Goal: Task Accomplishment & Management: Complete application form

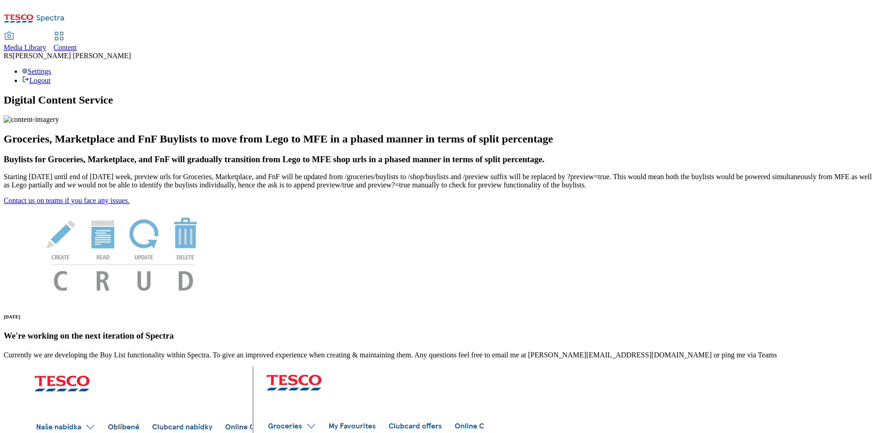
click at [77, 44] on span "Content" at bounding box center [65, 48] width 23 height 8
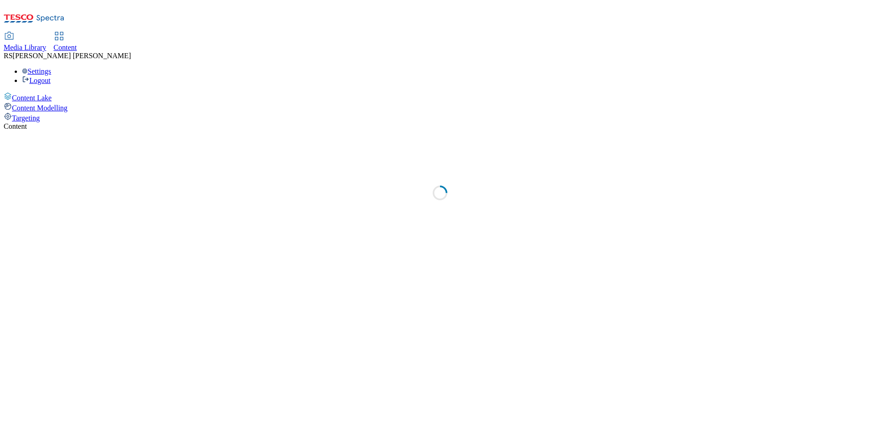
select select "ghs-[GEOGRAPHIC_DATA]"
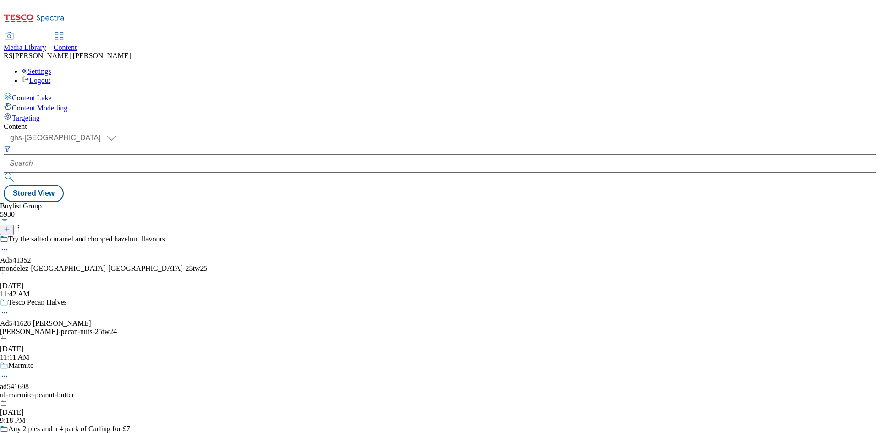
click at [10, 226] on icon at bounding box center [7, 229] width 6 height 6
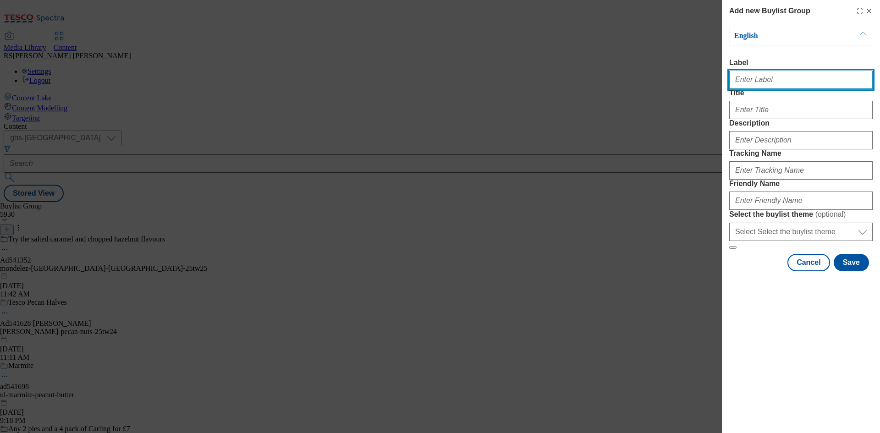
click at [773, 88] on input "Label" at bounding box center [800, 80] width 143 height 18
paste input "541202"
type input "Ad541202"
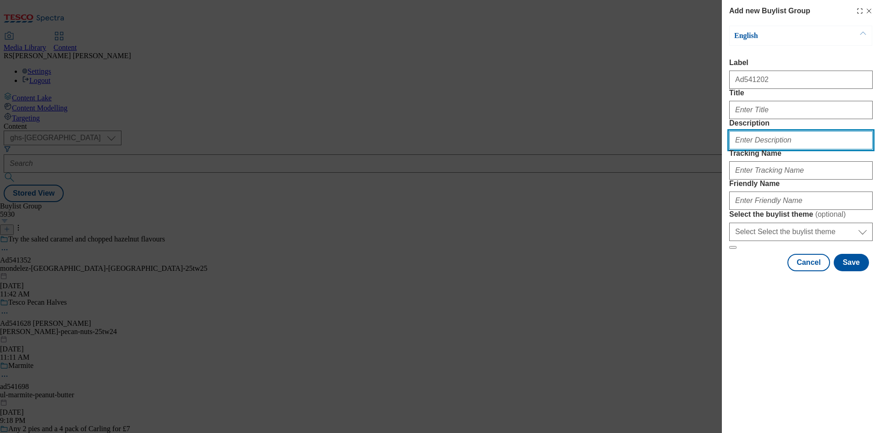
click at [784, 149] on input "Description" at bounding box center [800, 140] width 143 height 18
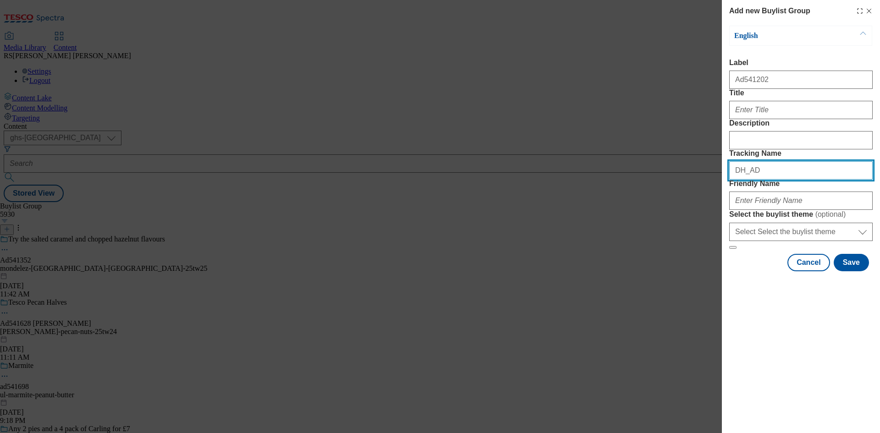
paste input "541202"
type input "DH_AD541202"
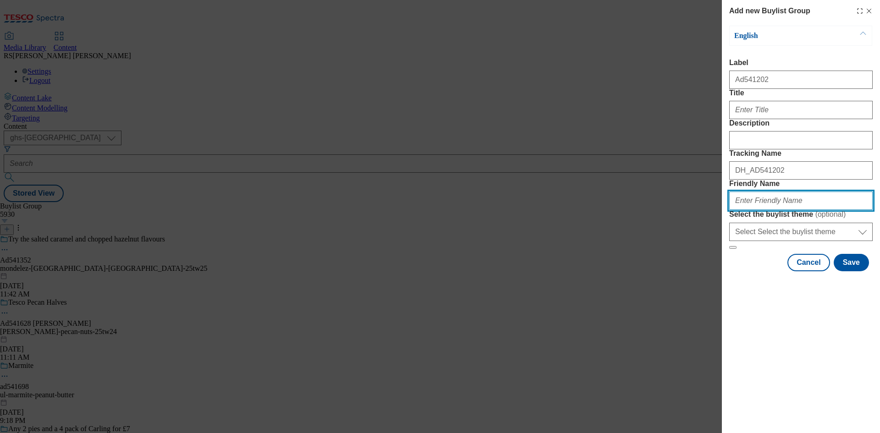
paste input "general-[PERSON_NAME]-nature-valley-25tw28"
type input "general-[PERSON_NAME]-nature-valley-25tw28"
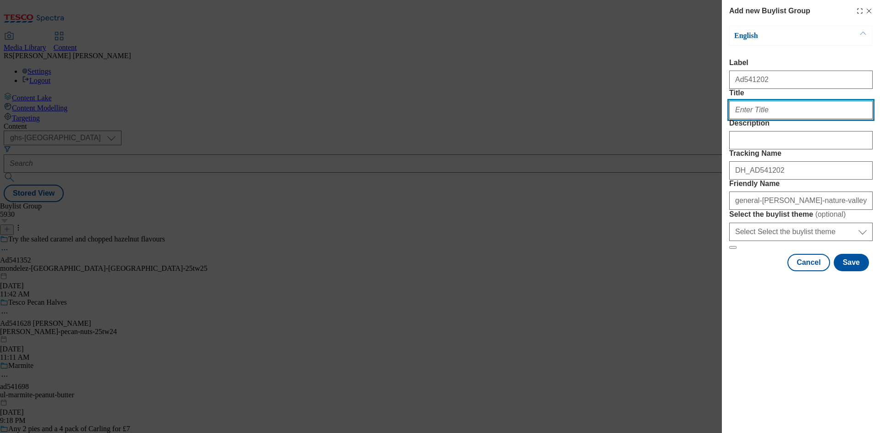
click at [779, 119] on input "Title" at bounding box center [800, 110] width 143 height 18
paste input "Crunchy by nature"
type input "Crunchy by nature"
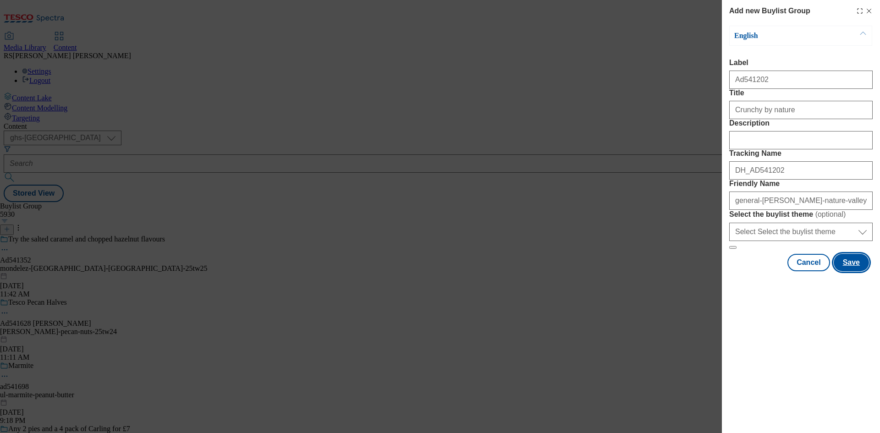
click at [854, 271] on button "Save" at bounding box center [850, 262] width 35 height 17
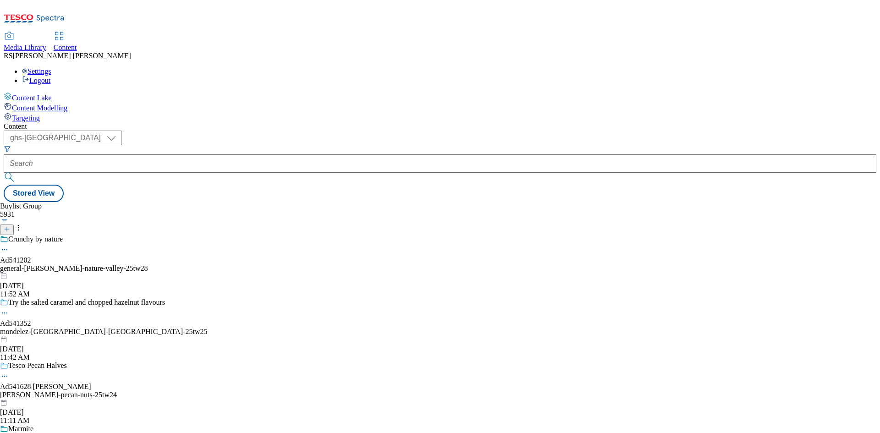
click at [208, 264] on div "general-[PERSON_NAME]-nature-valley-25tw28" at bounding box center [104, 268] width 208 height 8
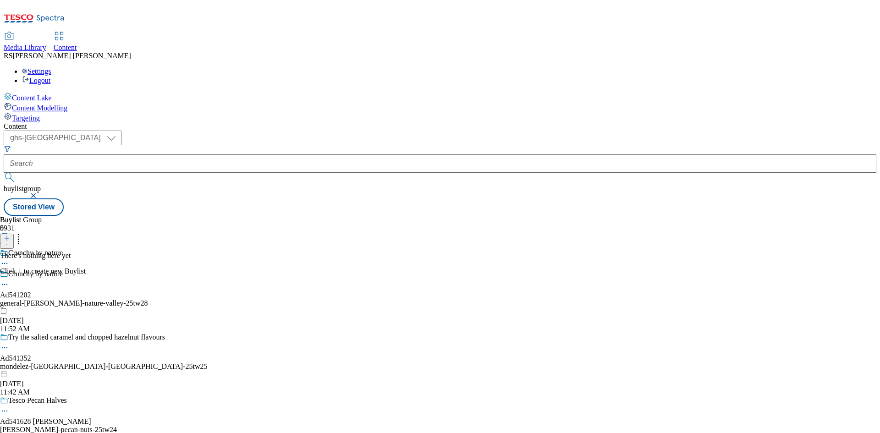
click at [10, 235] on icon at bounding box center [7, 238] width 6 height 6
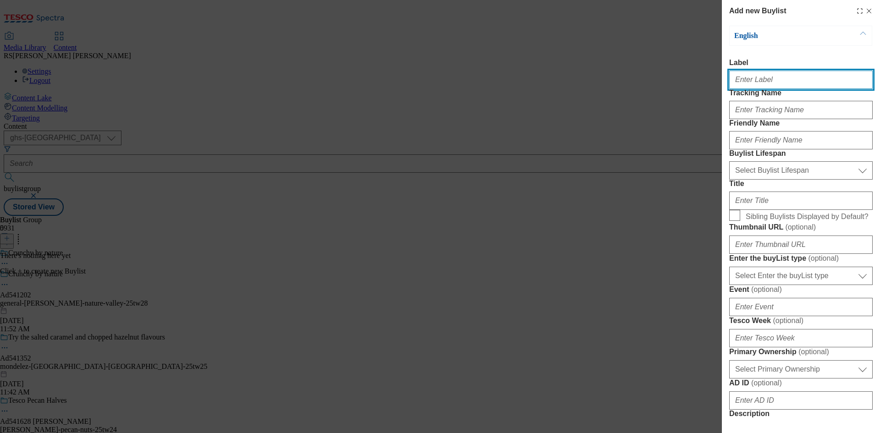
click at [789, 81] on input "Label" at bounding box center [800, 80] width 143 height 18
paste input "541202"
type input "Ad541202"
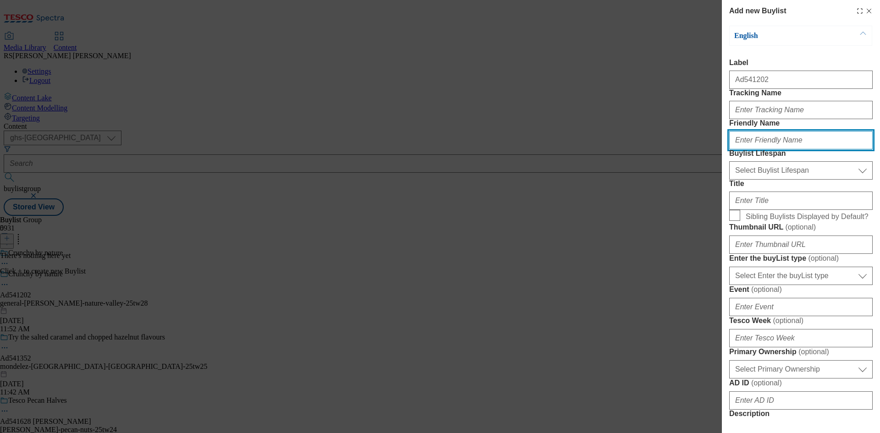
click at [797, 149] on input "Friendly Name" at bounding box center [800, 140] width 143 height 18
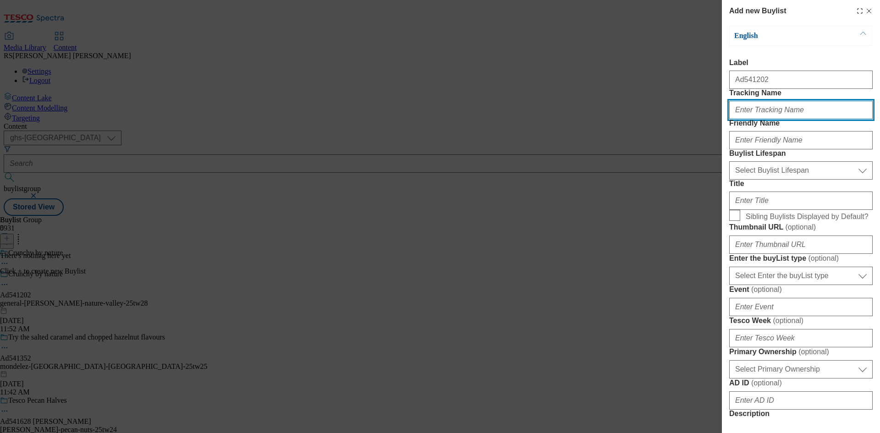
click at [760, 119] on input "Tracking Name" at bounding box center [800, 110] width 143 height 18
paste input "541202"
type input "DH_AD541202"
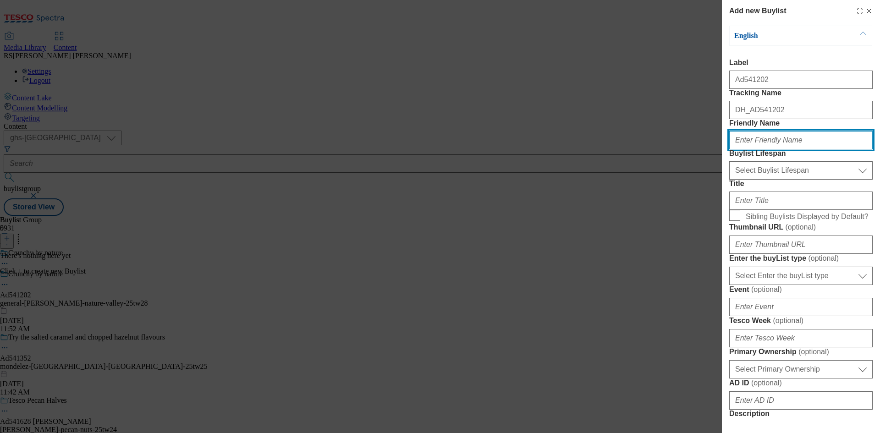
click at [786, 149] on input "Friendly Name" at bounding box center [800, 140] width 143 height 18
paste input "general-[PERSON_NAME]"
type input "general-[PERSON_NAME]"
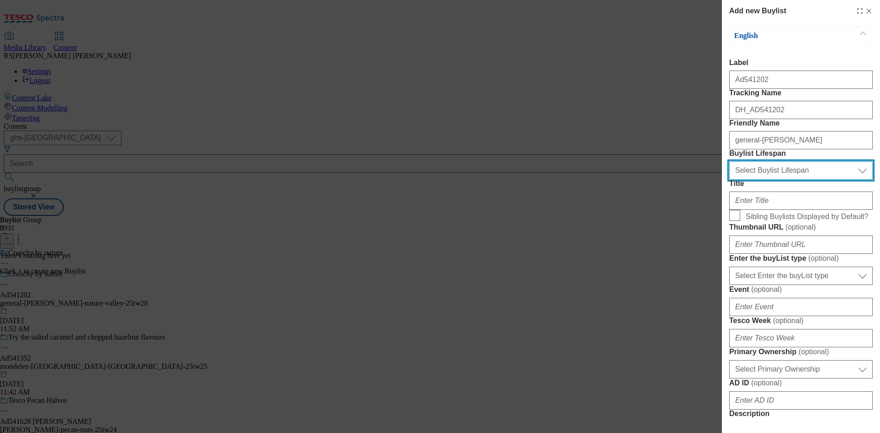
click at [812, 180] on select "Select Buylist Lifespan evergreen seasonal tactical" at bounding box center [800, 170] width 143 height 18
select select "tactical"
click at [729, 180] on select "Select Buylist Lifespan evergreen seasonal tactical" at bounding box center [800, 170] width 143 height 18
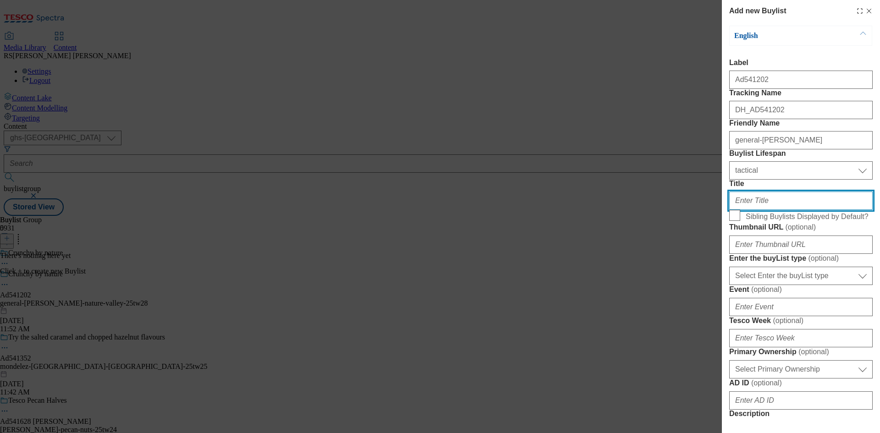
click at [776, 210] on input "Title" at bounding box center [800, 200] width 143 height 18
click at [804, 210] on input "Title" at bounding box center [800, 200] width 143 height 18
paste input "Made with 100% whole grain oats"
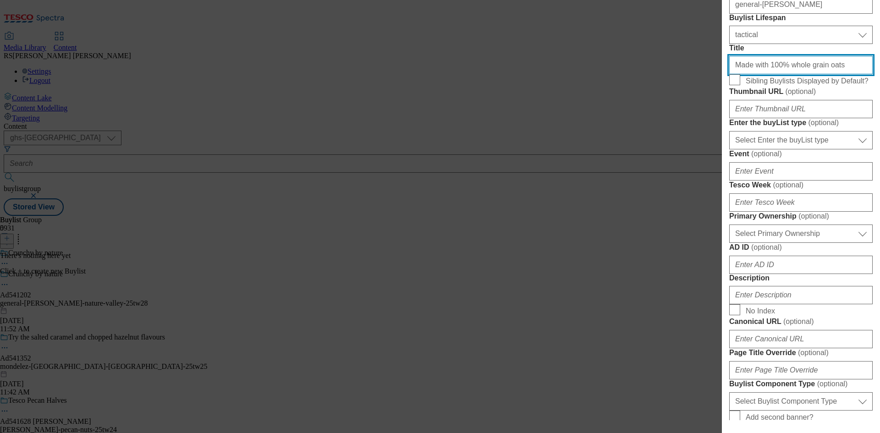
scroll to position [137, 0]
type input "Made with 100% whole grain oats"
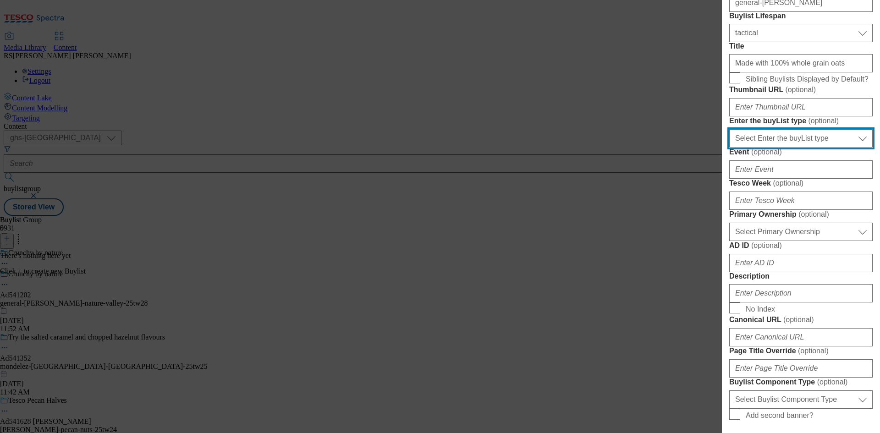
click at [798, 148] on select "Select Enter the buyList type event supplier funded long term >4 weeks supplier…" at bounding box center [800, 138] width 143 height 18
select select "supplier funded short term 1-3 weeks"
click at [729, 148] on select "Select Enter the buyList type event supplier funded long term >4 weeks supplier…" at bounding box center [800, 138] width 143 height 18
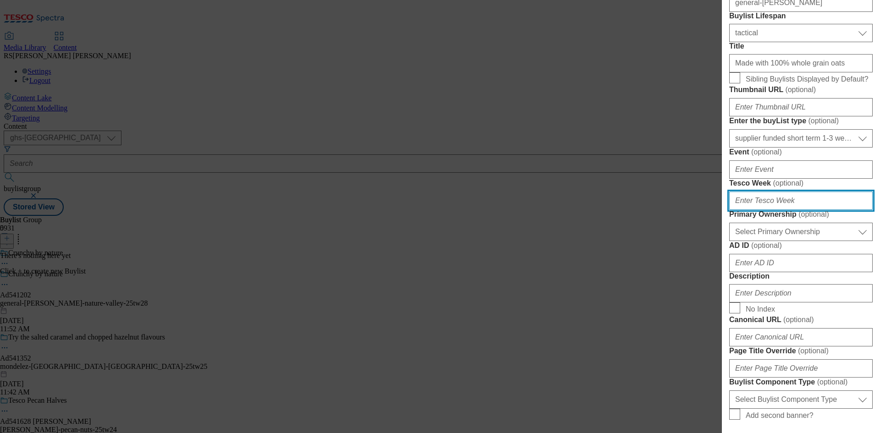
click at [780, 210] on input "Tesco Week ( optional )" at bounding box center [800, 200] width 143 height 18
type input "28"
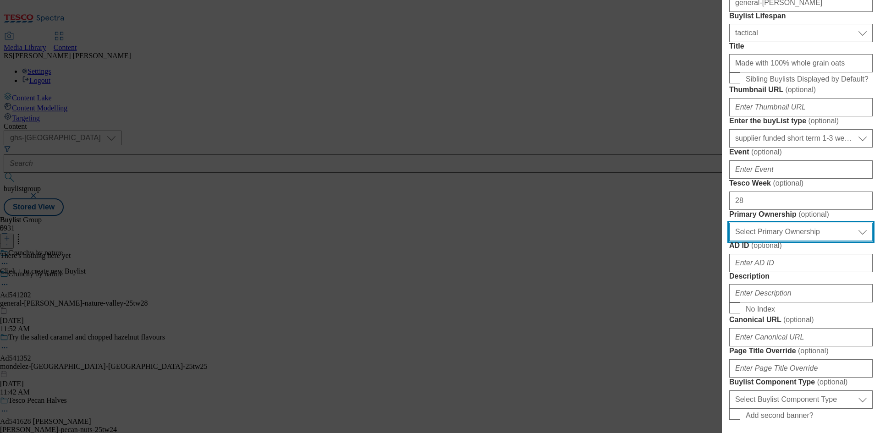
select select "dunnhumby"
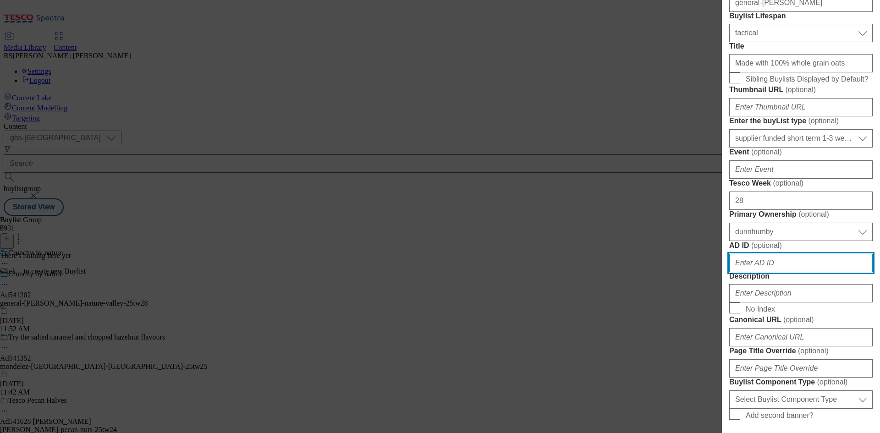
scroll to position [155, 0]
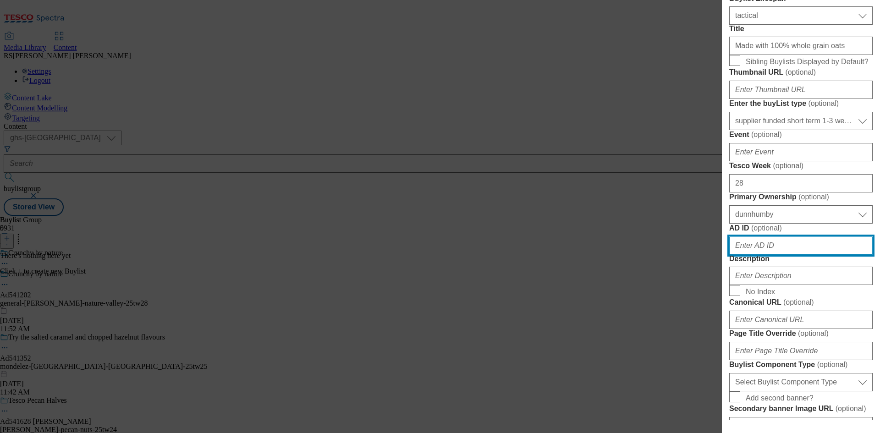
paste input "541202"
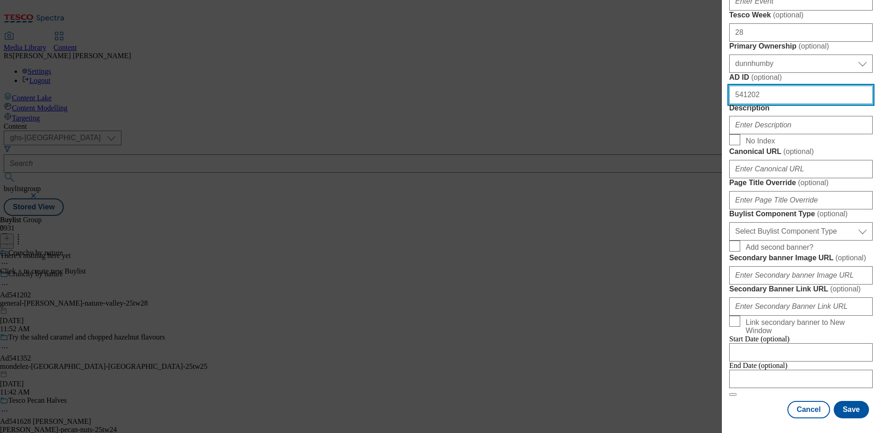
scroll to position [430, 0]
type input "541202"
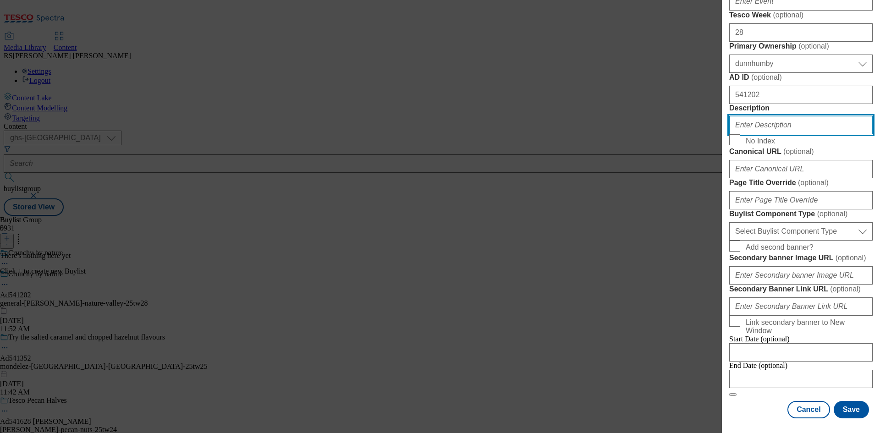
click at [786, 134] on input "Description" at bounding box center [800, 125] width 143 height 18
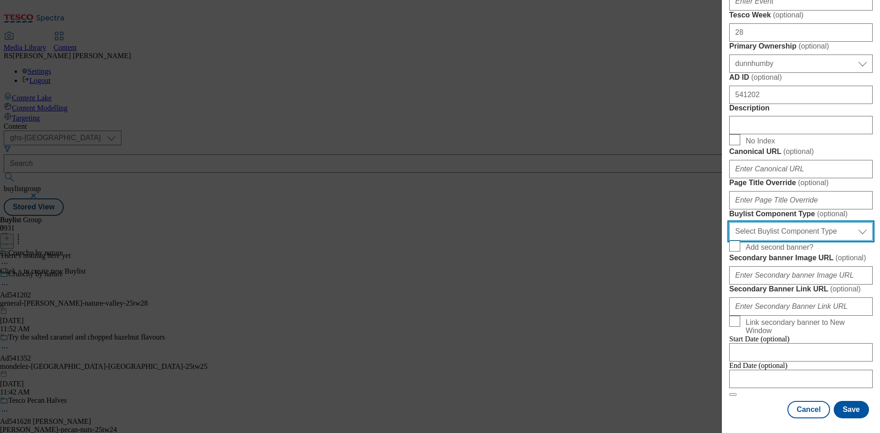
click at [818, 240] on select "Select Buylist Component Type Banner Competition Header Meal" at bounding box center [800, 231] width 143 height 18
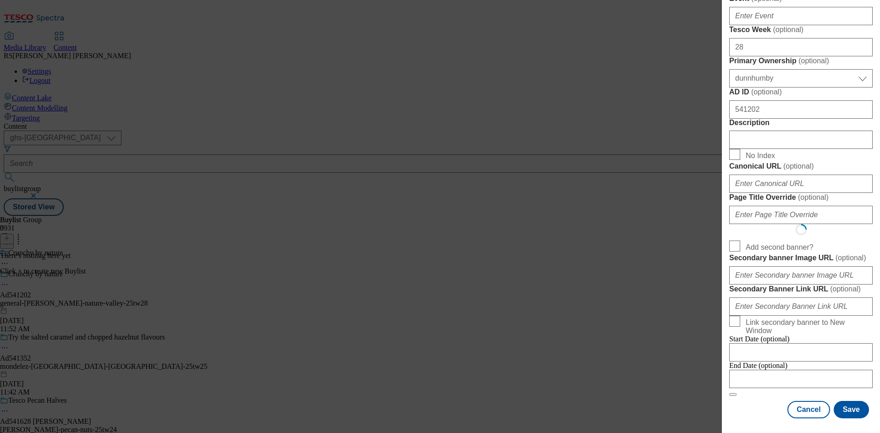
select select "Banner"
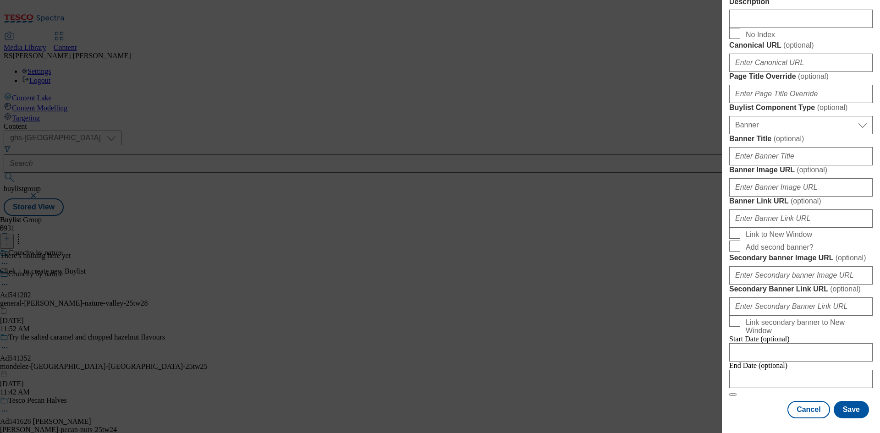
scroll to position [803, 0]
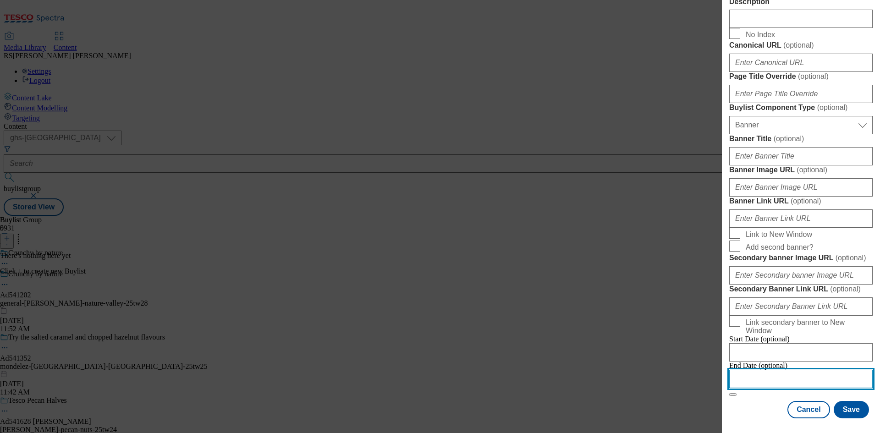
click at [798, 372] on input "Modal" at bounding box center [800, 379] width 143 height 18
select select "2025"
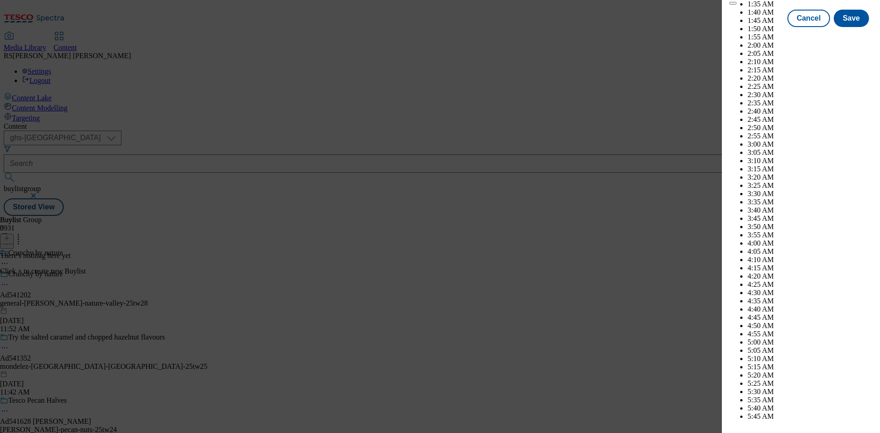
scroll to position [2398, 0]
select select "November"
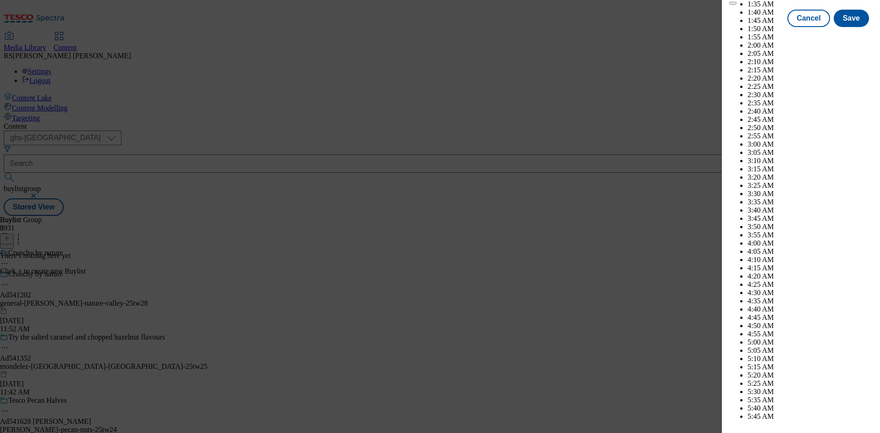
click at [850, 35] on button "Save" at bounding box center [850, 26] width 35 height 17
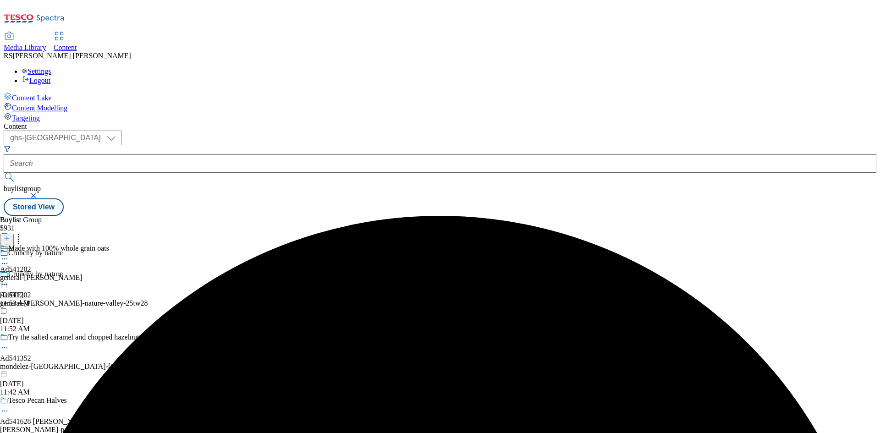
click at [109, 244] on div "Made with 100% whole grain oats Ad541202 general-[PERSON_NAME] [DATE] 11:53 AM" at bounding box center [54, 275] width 109 height 63
click at [14, 234] on button at bounding box center [7, 239] width 14 height 11
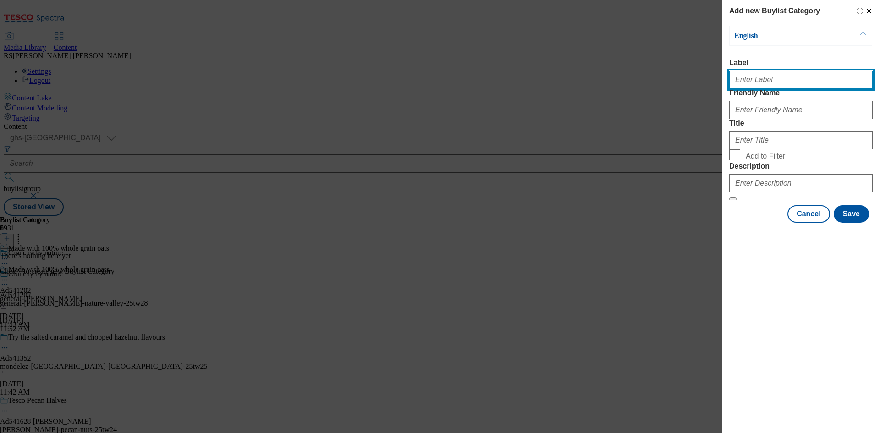
click at [780, 89] on input "Label" at bounding box center [800, 80] width 143 height 18
paste input "541202"
type input "Ad541202"
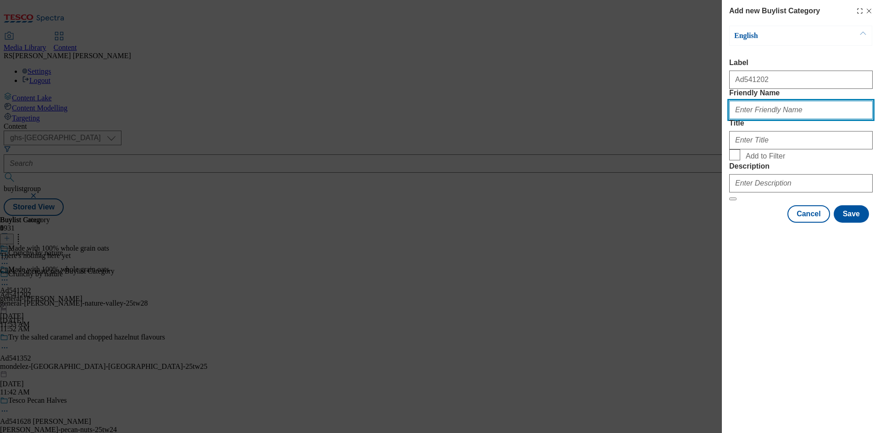
click at [791, 119] on input "Friendly Name" at bounding box center [800, 110] width 143 height 18
paste input "general-[PERSON_NAME]-nature-valley"
type input "general-[PERSON_NAME]-nature-valley"
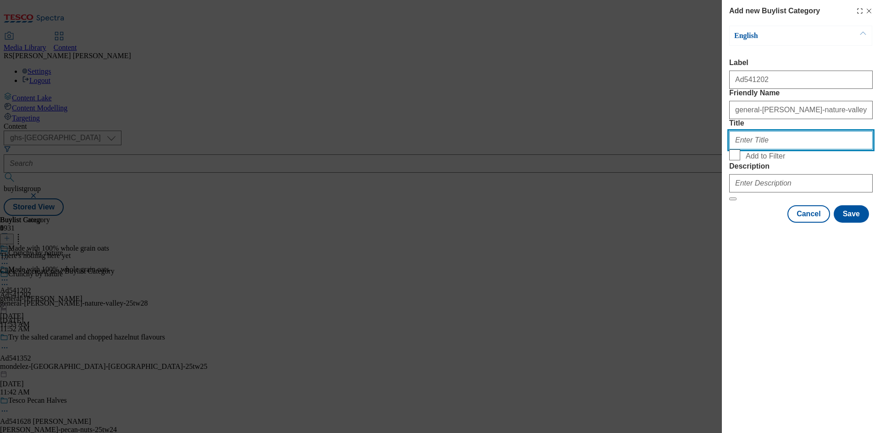
paste input "General [PERSON_NAME]"
type input "General [PERSON_NAME]"
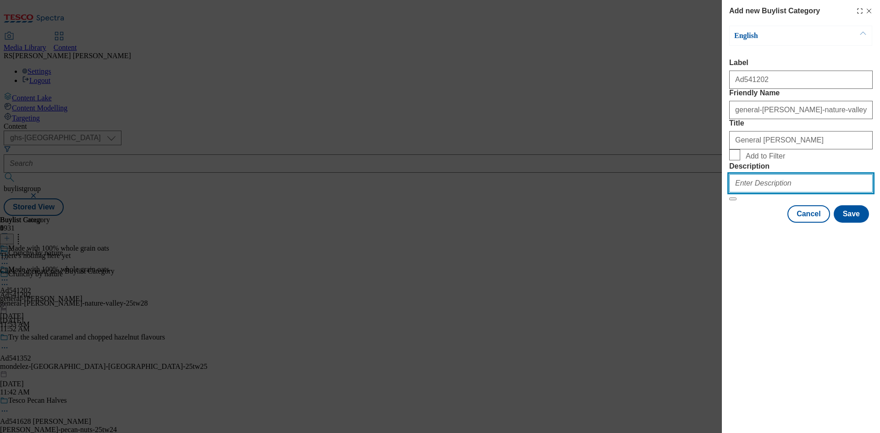
click at [786, 192] on input "Description" at bounding box center [800, 183] width 143 height 18
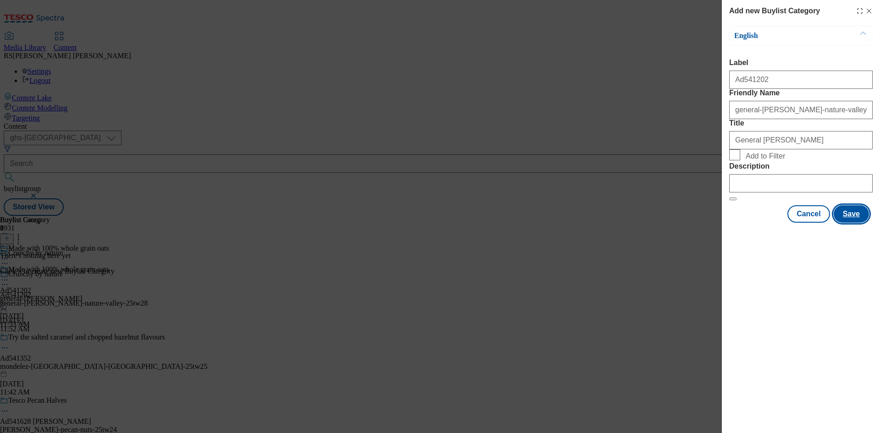
click at [852, 223] on button "Save" at bounding box center [850, 213] width 35 height 17
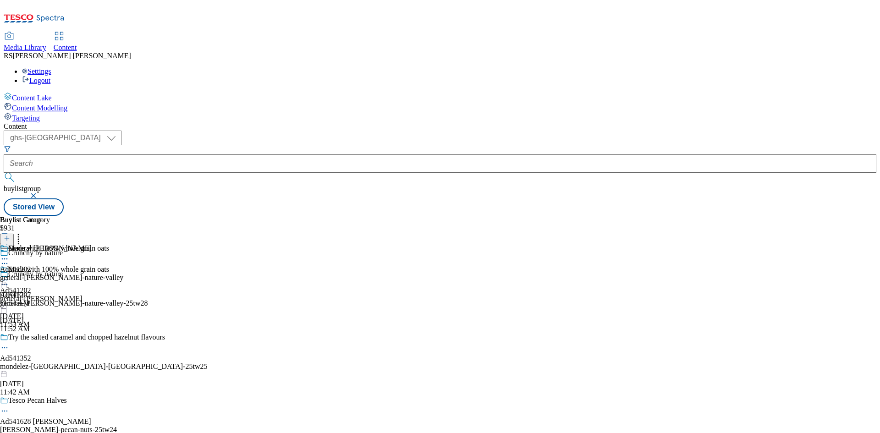
click at [123, 273] on div "general-[PERSON_NAME]-nature-valley" at bounding box center [61, 277] width 123 height 8
click at [10, 235] on icon at bounding box center [7, 238] width 6 height 6
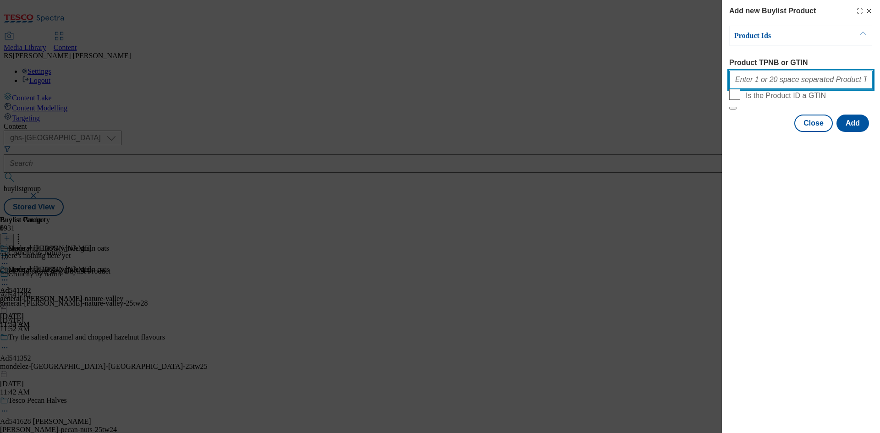
click at [801, 87] on input "Product TPNB or GTIN" at bounding box center [800, 80] width 143 height 18
paste input "54109838"
type input "54109838"
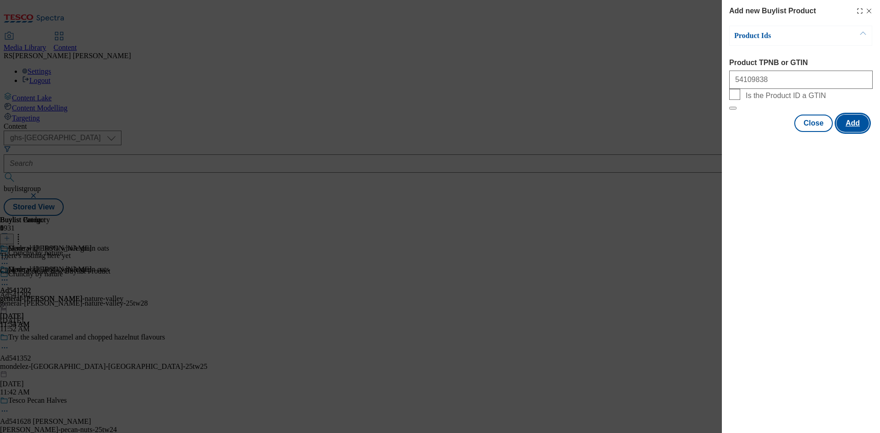
click at [852, 132] on button "Add" at bounding box center [852, 123] width 33 height 17
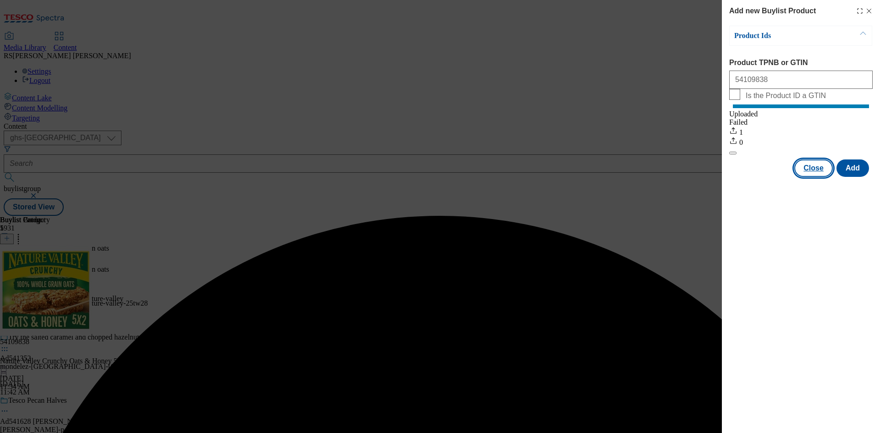
click at [813, 177] on button "Close" at bounding box center [813, 167] width 38 height 17
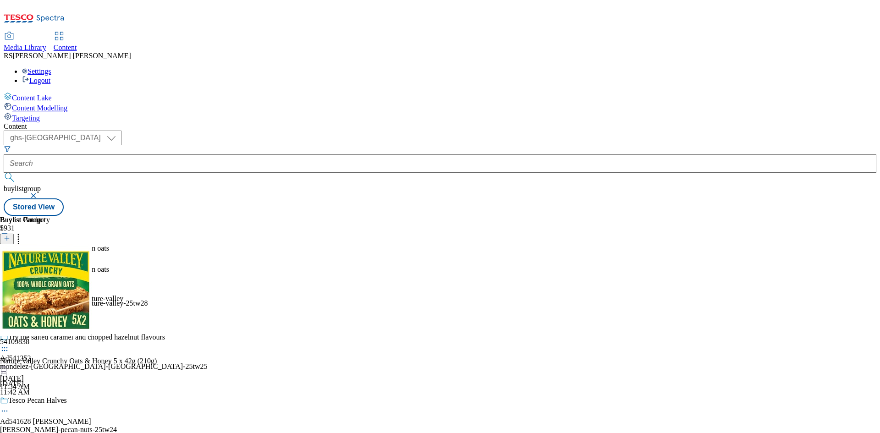
click at [9, 280] on icon at bounding box center [4, 284] width 9 height 9
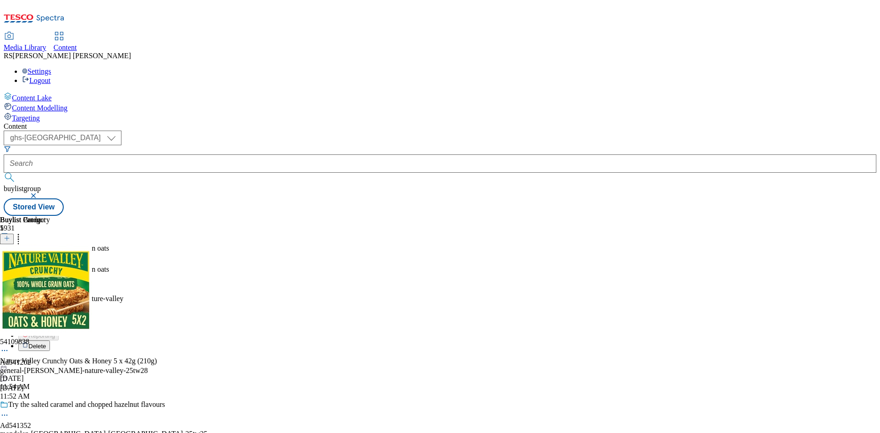
click at [39, 301] on span "Edit" at bounding box center [33, 304] width 11 height 7
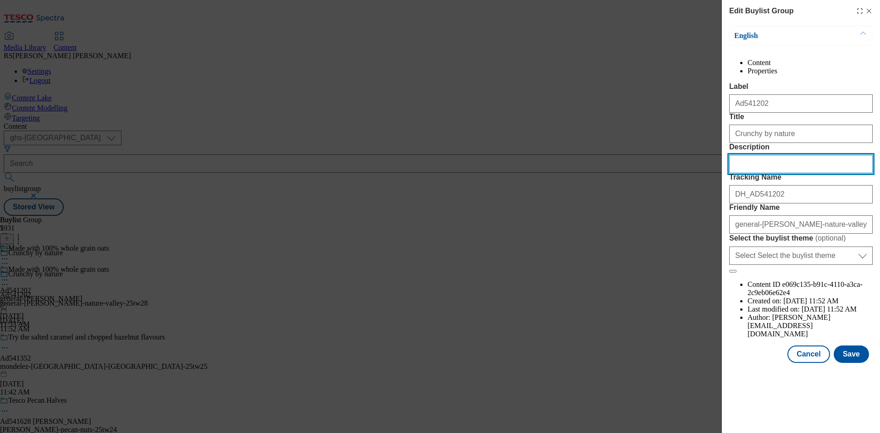
click at [779, 173] on input "Description" at bounding box center [800, 164] width 143 height 18
paste input "Nature Valley Crunchy Oats & Honey 5 x 42g (210g)"
type input "Nature Valley Crunchy Oats & Honey 5 x 42g (210g)"
click at [729, 270] on button "Modal" at bounding box center [732, 271] width 7 height 3
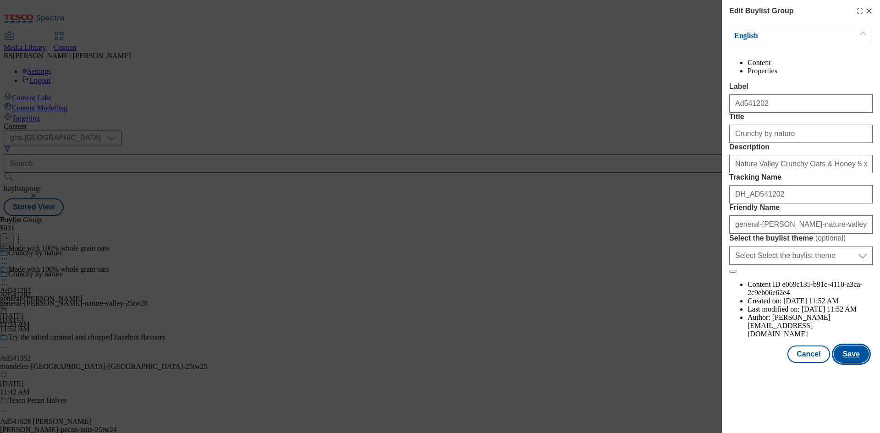
click at [857, 363] on button "Save" at bounding box center [850, 353] width 35 height 17
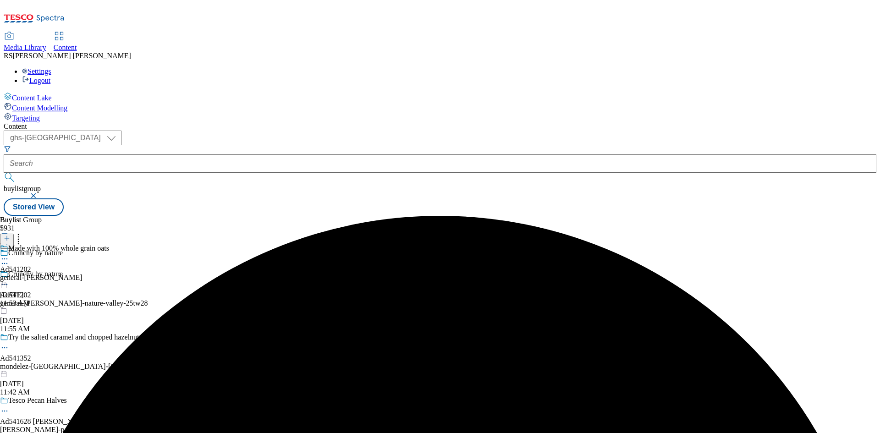
click at [9, 254] on icon at bounding box center [4, 258] width 9 height 9
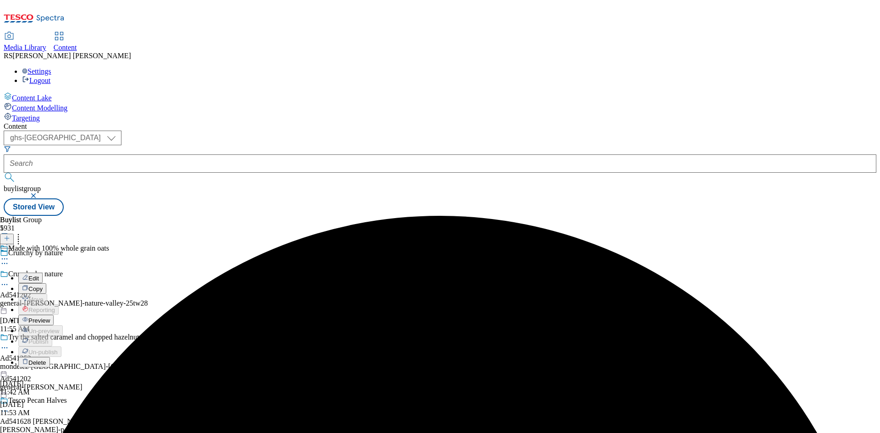
click at [39, 275] on span "Edit" at bounding box center [33, 278] width 11 height 7
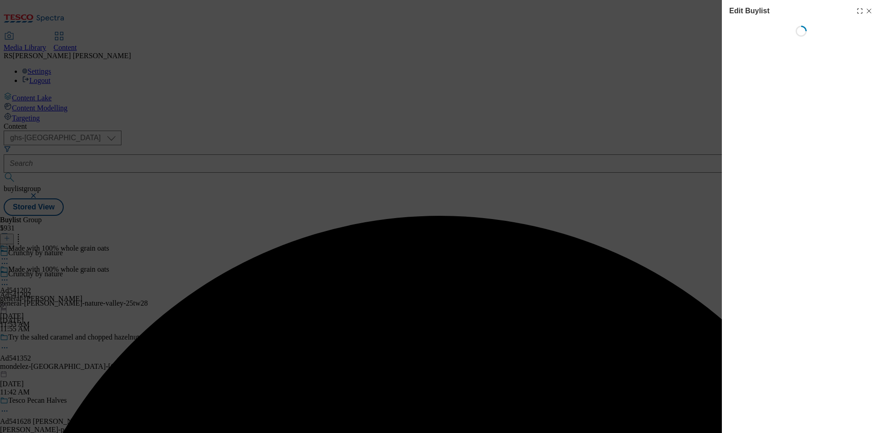
select select "tactical"
select select "supplier funded short term 1-3 weeks"
select select "dunnhumby"
select select "Banner"
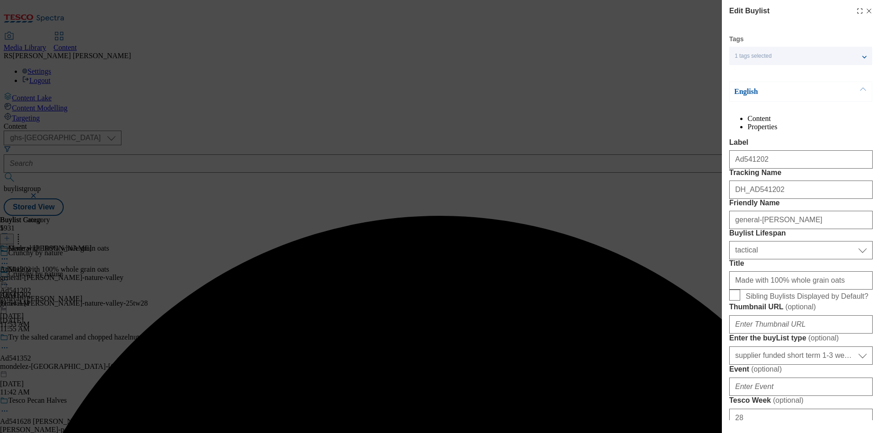
scroll to position [321, 0]
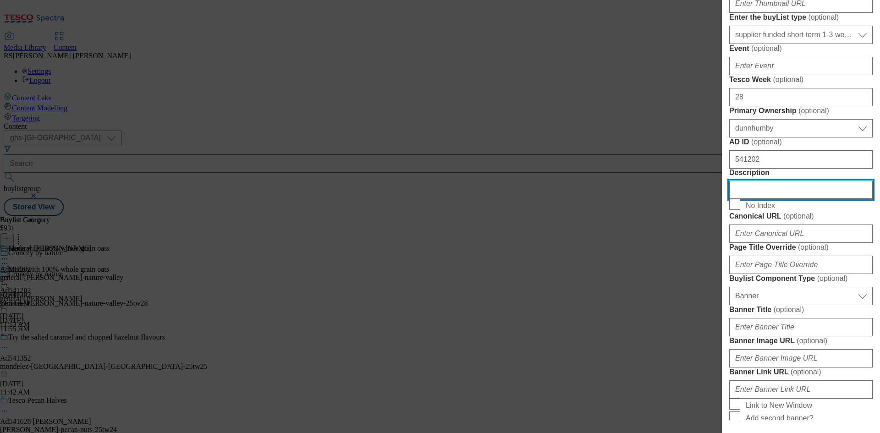
click at [788, 199] on input "Description" at bounding box center [800, 189] width 143 height 18
paste input "Nature Valley Crunchy Oats & Honey 5 x 42g (210g)"
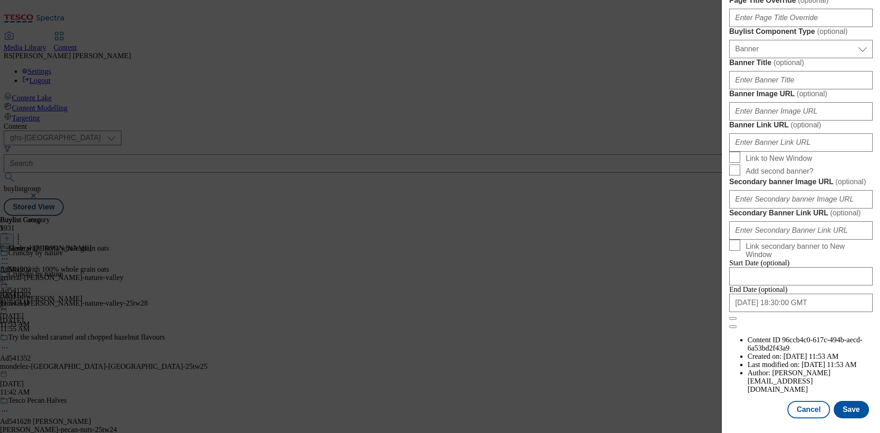
scroll to position [900, 0]
type input "Nature Valley Crunchy Oats & Honey 5 x 42g (210g)"
click at [845, 412] on button "Save" at bounding box center [850, 409] width 35 height 17
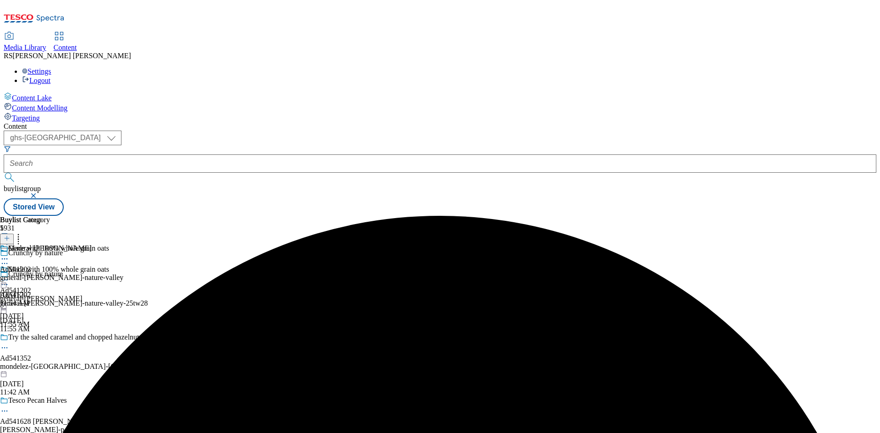
click at [9, 254] on icon at bounding box center [4, 258] width 9 height 9
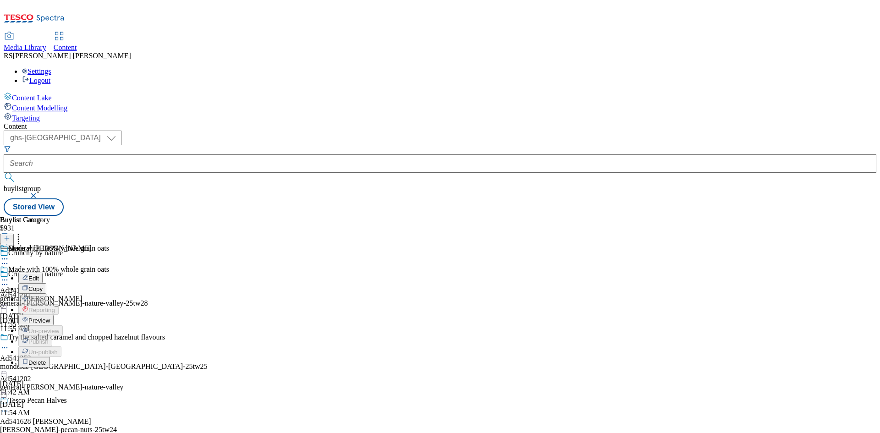
click at [39, 275] on span "Edit" at bounding box center [33, 278] width 11 height 7
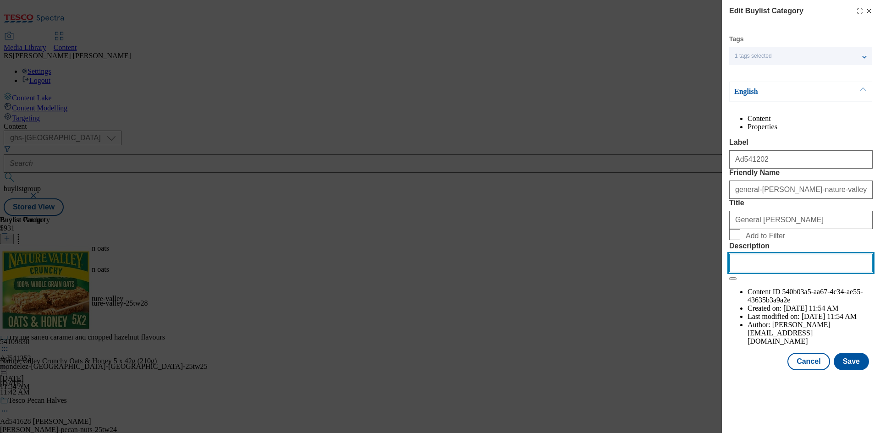
click at [804, 272] on input "Description" at bounding box center [800, 263] width 143 height 18
paste input "Nature Valley Crunchy Oats & Honey 5 x 42g (210g)"
type input "Nature Valley Crunchy Oats & Honey 5 x 42g (210g)"
click at [858, 370] on button "Save" at bounding box center [850, 361] width 35 height 17
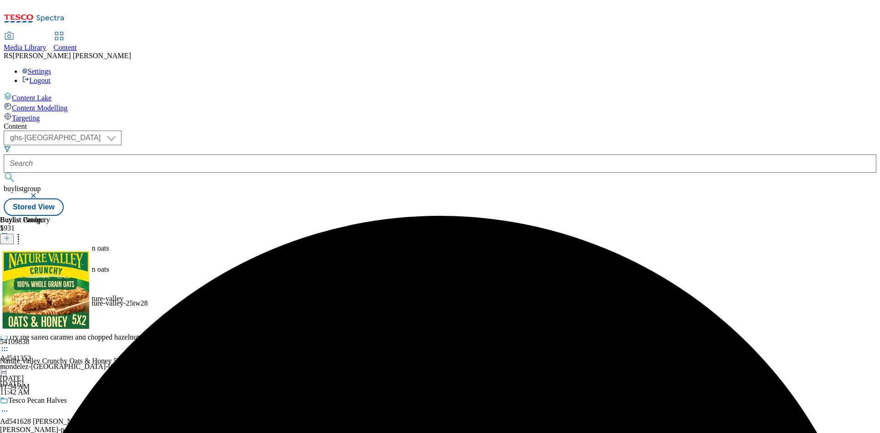
click at [5, 279] on circle at bounding box center [4, 279] width 1 height 1
click at [50, 338] on span "Preview" at bounding box center [39, 341] width 22 height 7
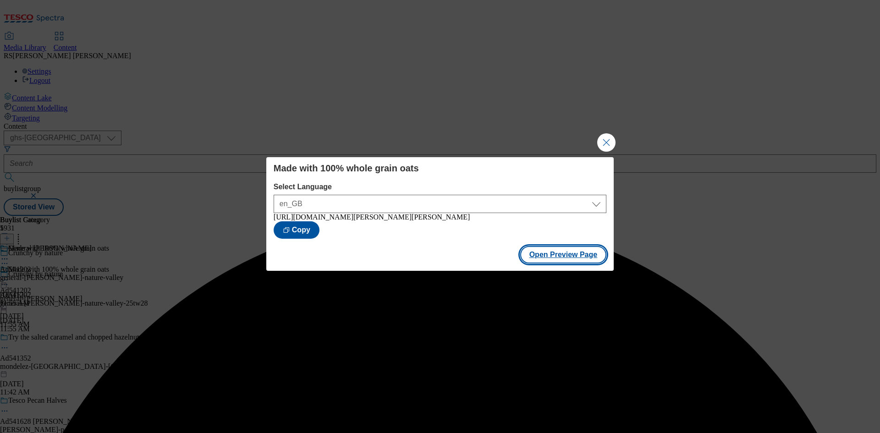
click at [574, 262] on button "Open Preview Page" at bounding box center [563, 254] width 87 height 17
